Goal: Information Seeking & Learning: Learn about a topic

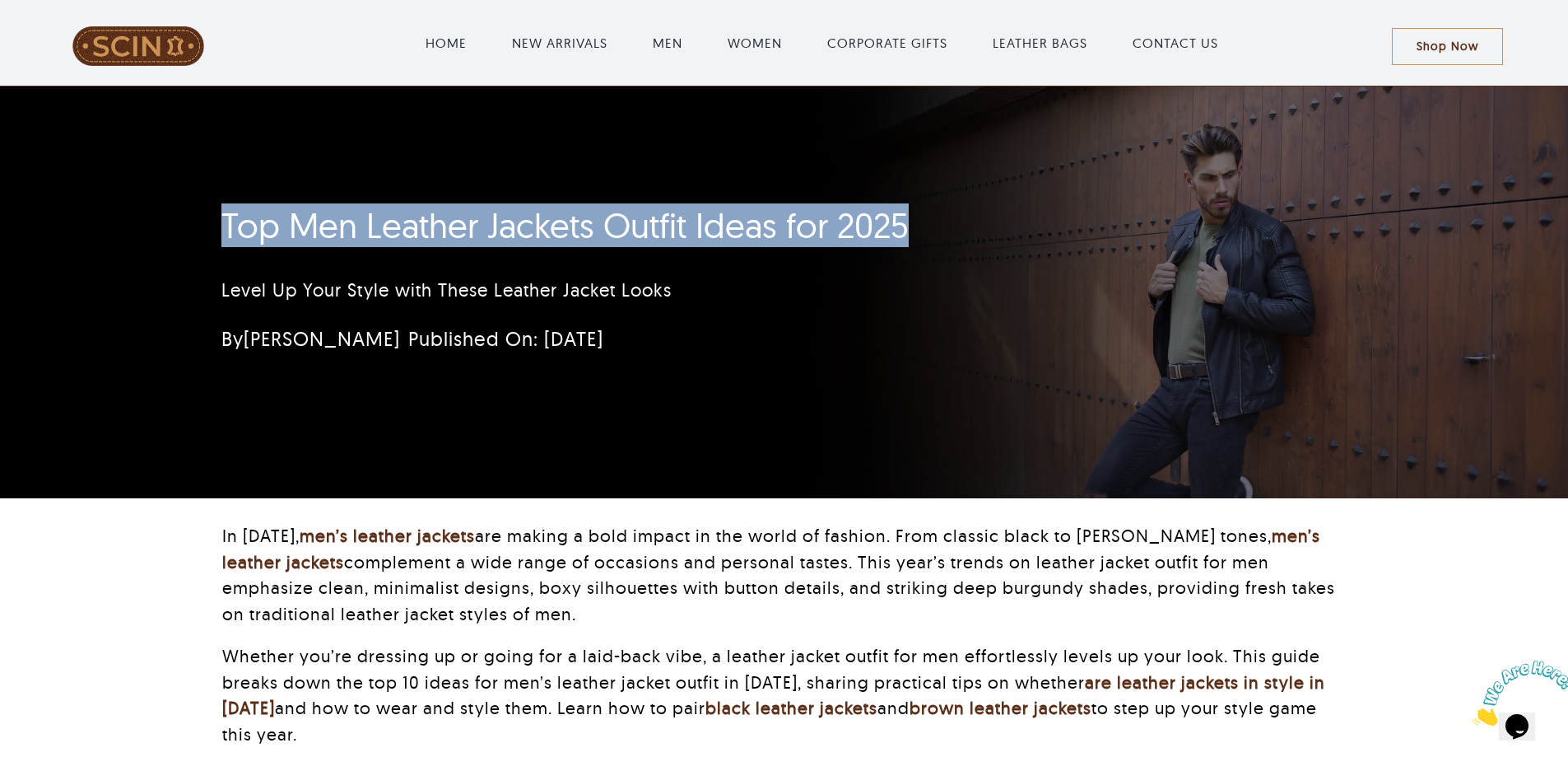
drag, startPoint x: 206, startPoint y: 234, endPoint x: 938, endPoint y: 234, distance: 732.0
click at [938, 234] on div "Top Men Leather Jackets Outfit Ideas for 2025 Level Up Your Style with These Le…" at bounding box center [686, 283] width 974 height 175
click at [550, 234] on h1 "Top Men Leather Jackets Outfit Ideas for 2025" at bounding box center [686, 225] width 929 height 41
drag, startPoint x: 326, startPoint y: 216, endPoint x: 964, endPoint y: 206, distance: 638.1
click at [964, 206] on h1 "Top Men Leather Jackets Outfit Ideas for 2025" at bounding box center [686, 225] width 929 height 41
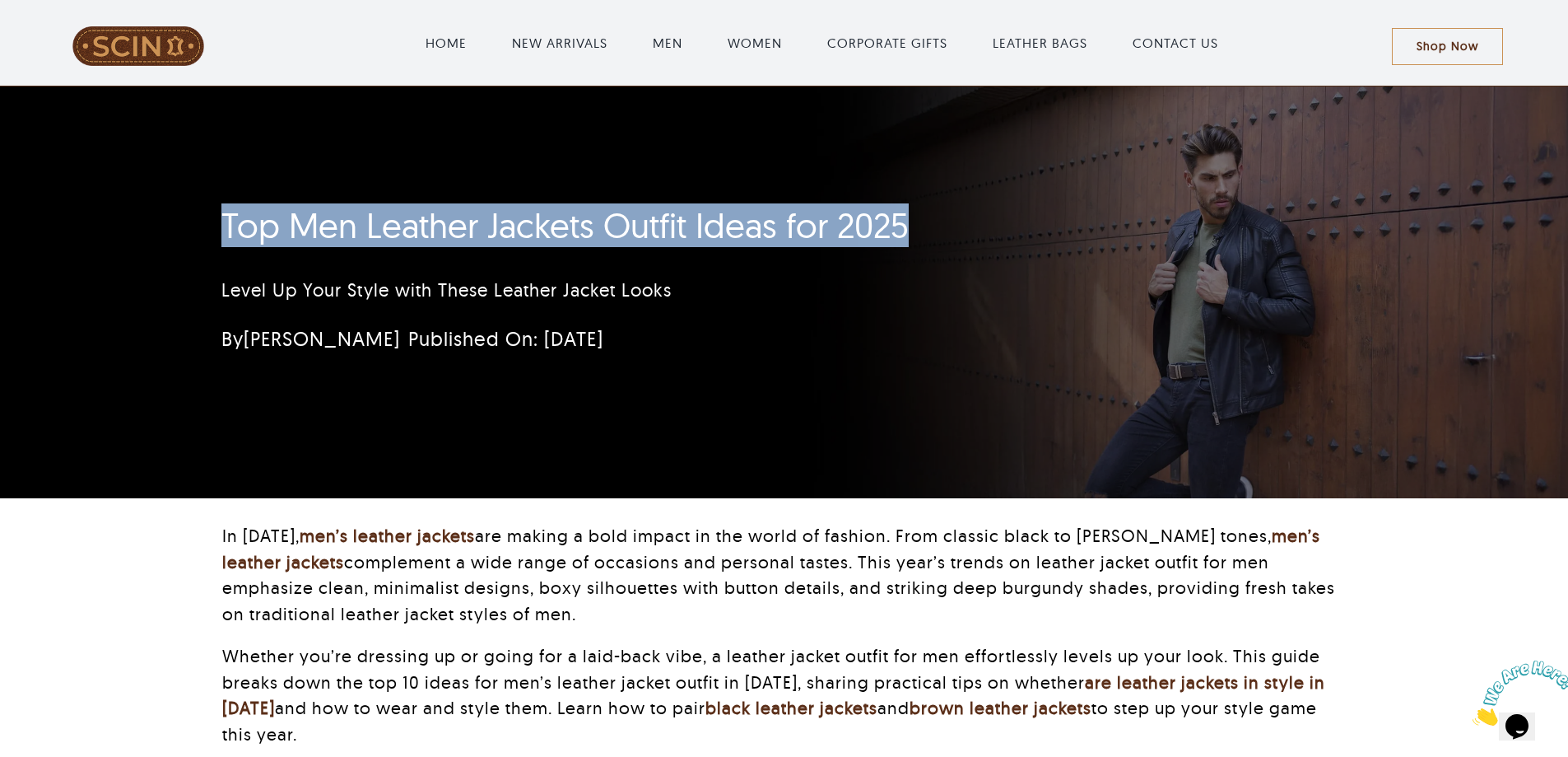
copy h1 "Top Men Leather Jackets Outfit Ideas for 2025"
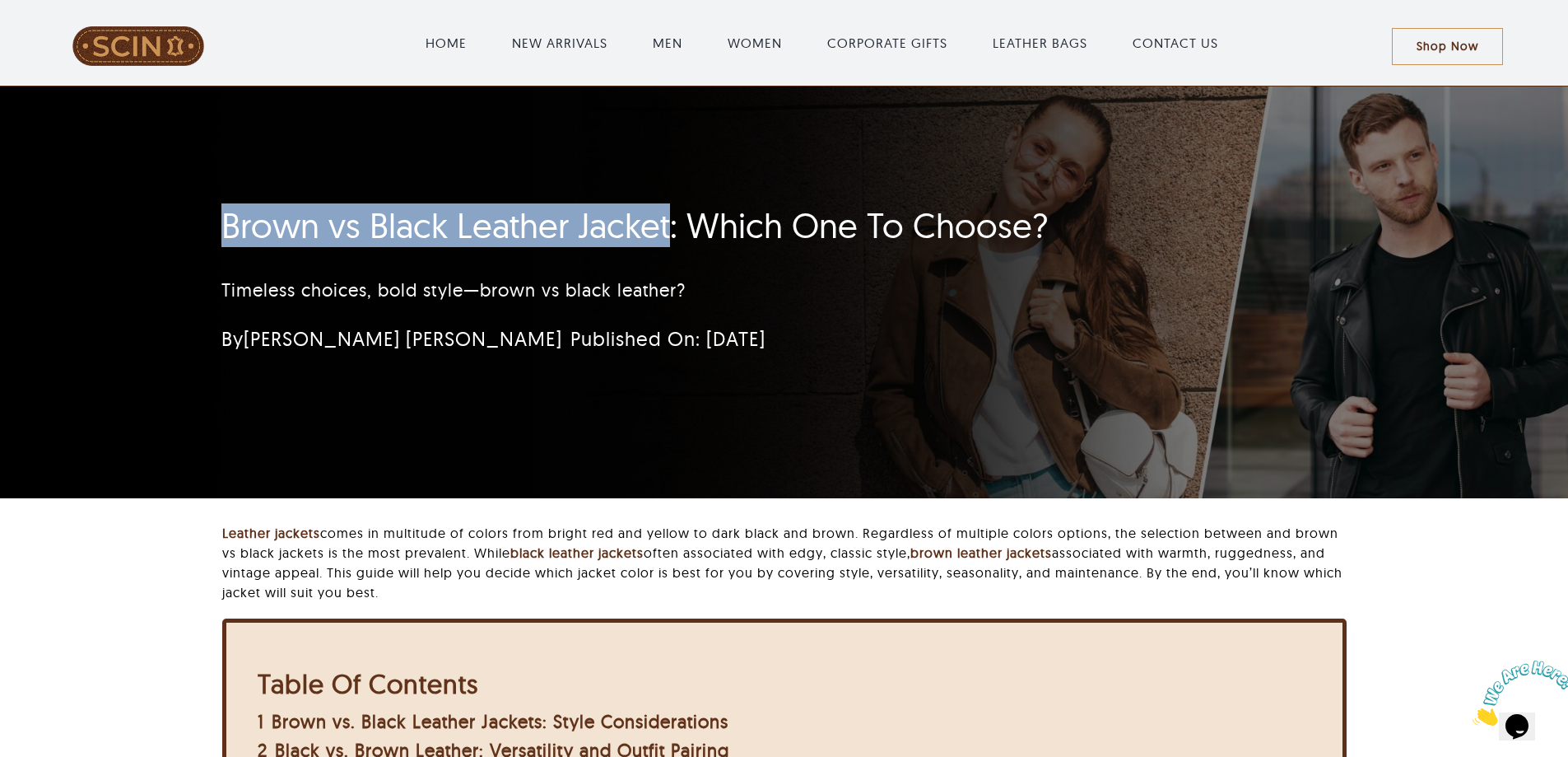
drag, startPoint x: 177, startPoint y: 231, endPoint x: 671, endPoint y: 226, distance: 494.0
click at [671, 226] on div "Brown vs Black Leather Jacket: Which One To Choose? Timeless choices, bold styl…" at bounding box center [784, 292] width 1568 height 412
copy h1 "Brown vs Black Leather Jacket"
